Goal: Task Accomplishment & Management: Complete application form

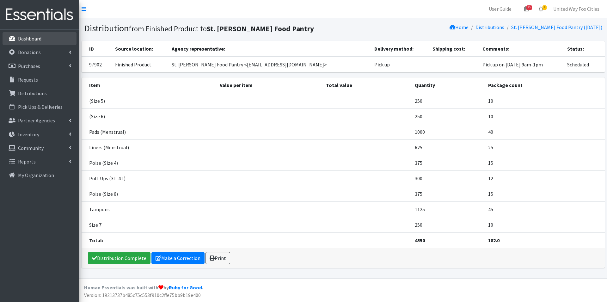
click at [28, 38] on p "Dashboard" at bounding box center [29, 38] width 23 height 6
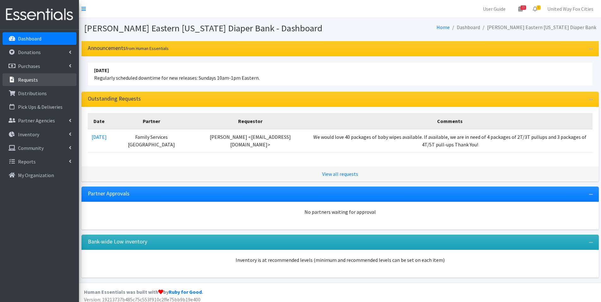
click at [37, 82] on link "Requests" at bounding box center [40, 79] width 74 height 13
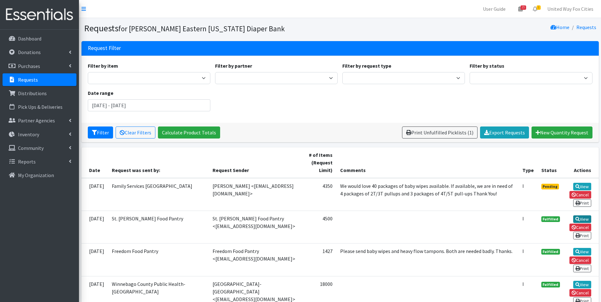
click at [588, 220] on link "View" at bounding box center [582, 219] width 18 height 8
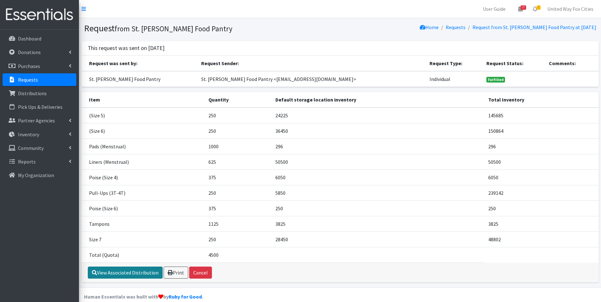
click at [135, 277] on link "View Associated Distribution" at bounding box center [125, 272] width 75 height 12
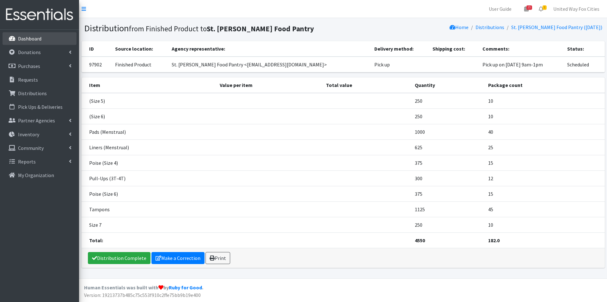
click at [32, 41] on p "Dashboard" at bounding box center [29, 38] width 23 height 6
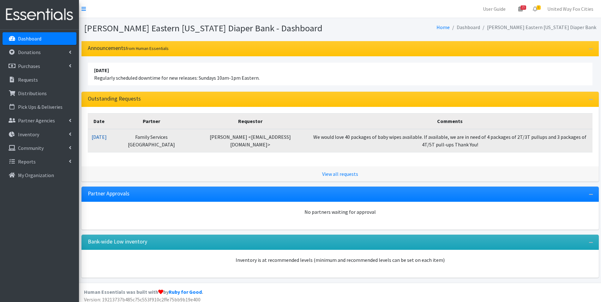
click at [106, 136] on link "[DATE]" at bounding box center [99, 137] width 15 height 6
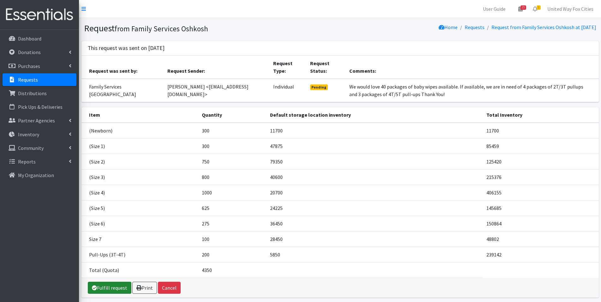
click at [114, 291] on link "Fulfill request" at bounding box center [110, 287] width 44 height 12
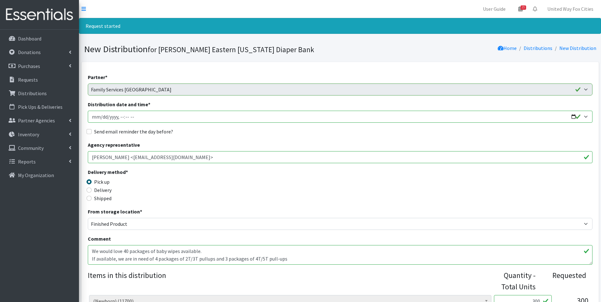
click at [576, 116] on input "Distribution date and time *" at bounding box center [340, 117] width 505 height 12
type input "2025-10-23T09:00"
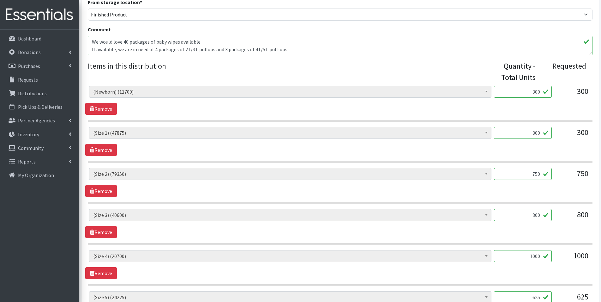
scroll to position [221, 0]
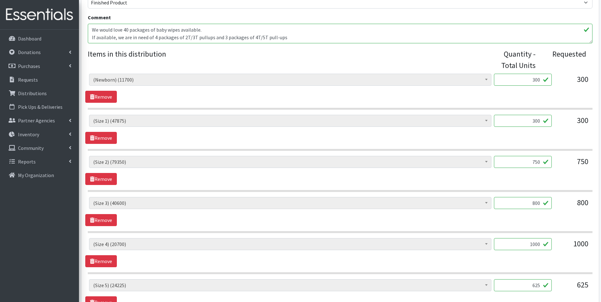
click at [542, 161] on input "750" at bounding box center [523, 162] width 58 height 12
type input "7"
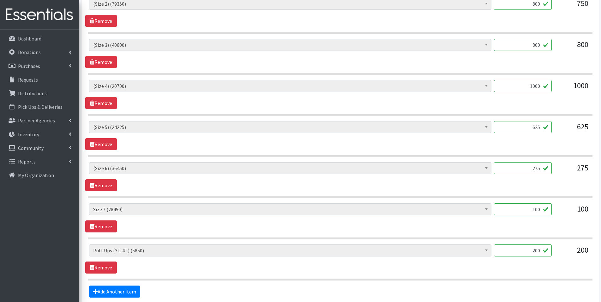
scroll to position [411, 0]
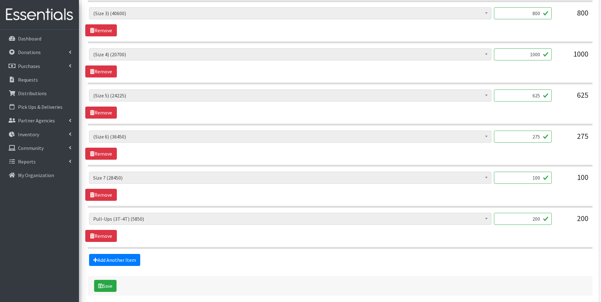
type input "800"
click at [541, 219] on input "200" at bounding box center [523, 219] width 58 height 12
type input "2"
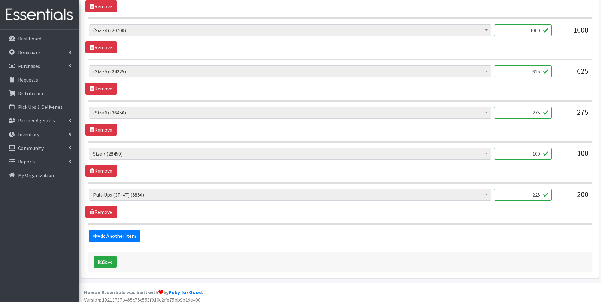
scroll to position [439, 0]
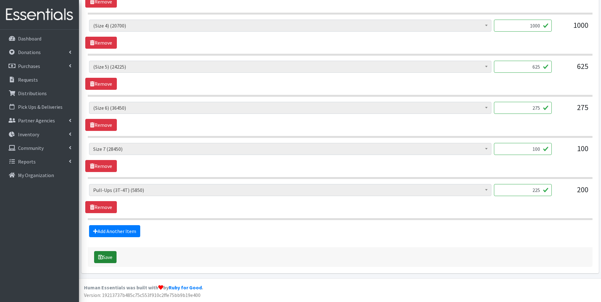
type input "225"
click at [104, 260] on button "Save" at bounding box center [105, 257] width 22 height 12
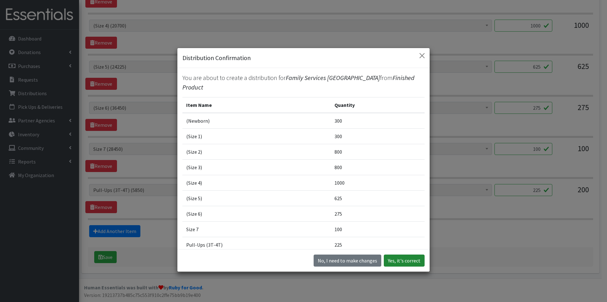
click at [402, 260] on button "Yes, it's correct" at bounding box center [404, 260] width 41 height 12
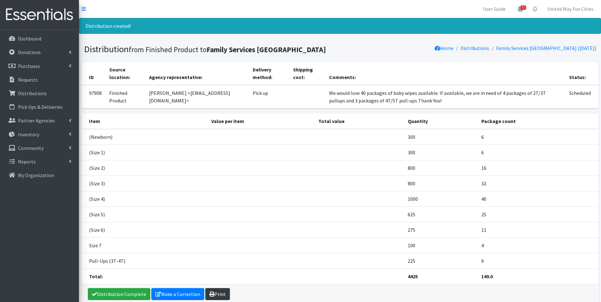
click at [223, 296] on link "Print" at bounding box center [217, 294] width 25 height 12
click at [21, 37] on p "Dashboard" at bounding box center [29, 38] width 23 height 6
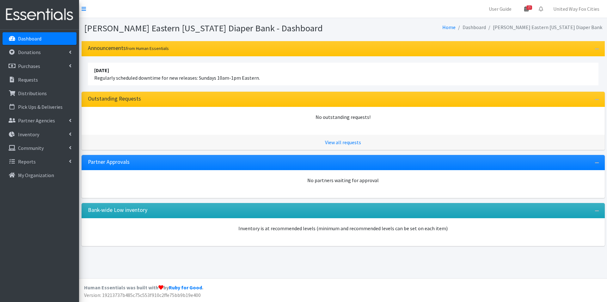
click at [528, 9] on span "15" at bounding box center [529, 7] width 6 height 4
click at [488, 36] on link "View Calendar" at bounding box center [489, 35] width 88 height 12
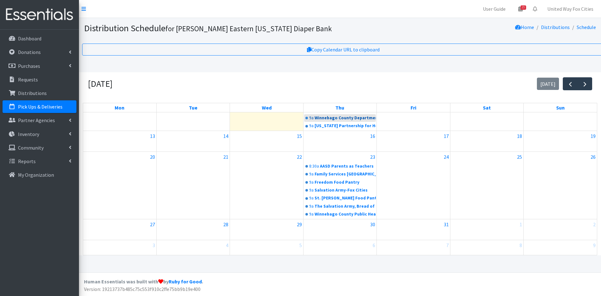
scroll to position [136, 0]
click at [565, 10] on link "United Way Fox Cities" at bounding box center [570, 9] width 56 height 13
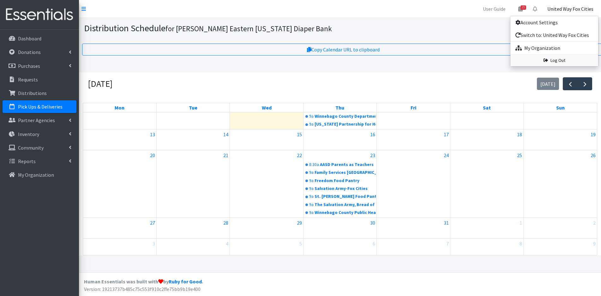
click at [559, 62] on link "Log Out" at bounding box center [555, 61] width 88 height 12
